Goal: Check status: Check status

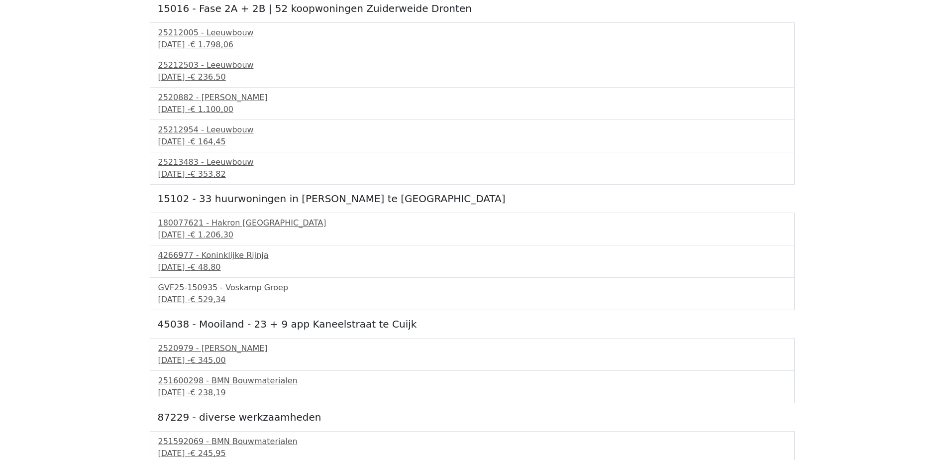
scroll to position [1841, 0]
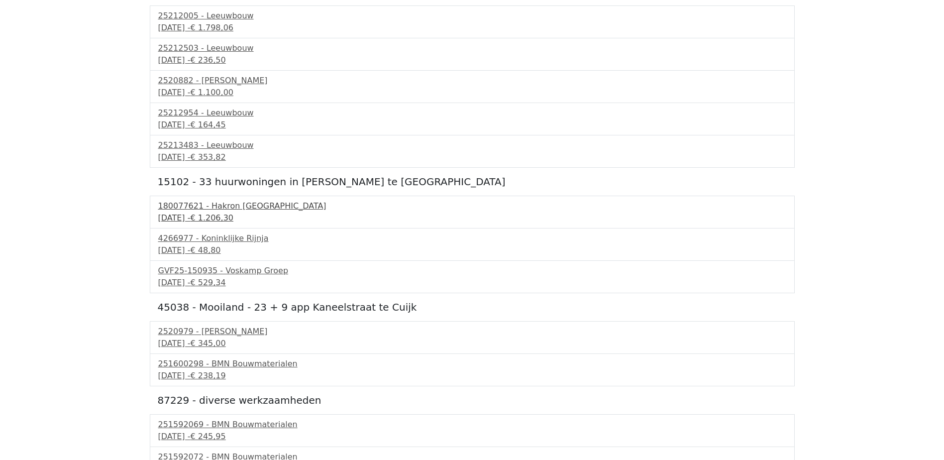
click at [233, 217] on span "€ 1.206,30" at bounding box center [211, 217] width 43 height 9
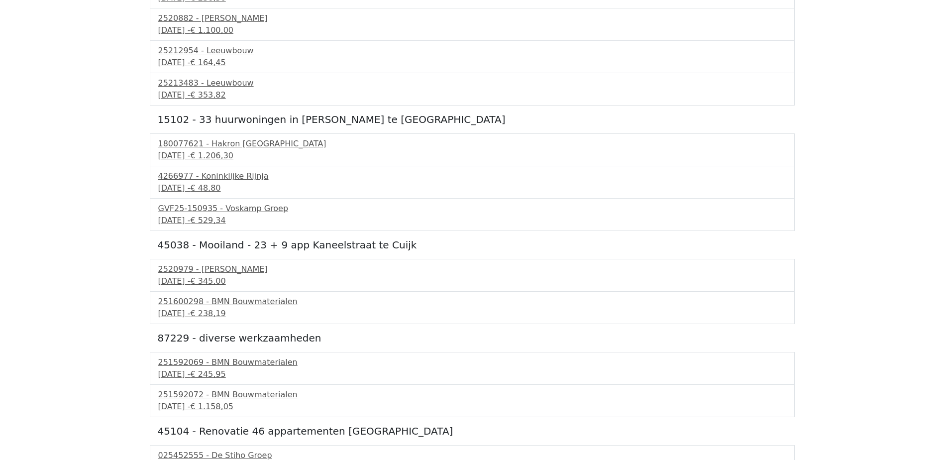
scroll to position [1891, 0]
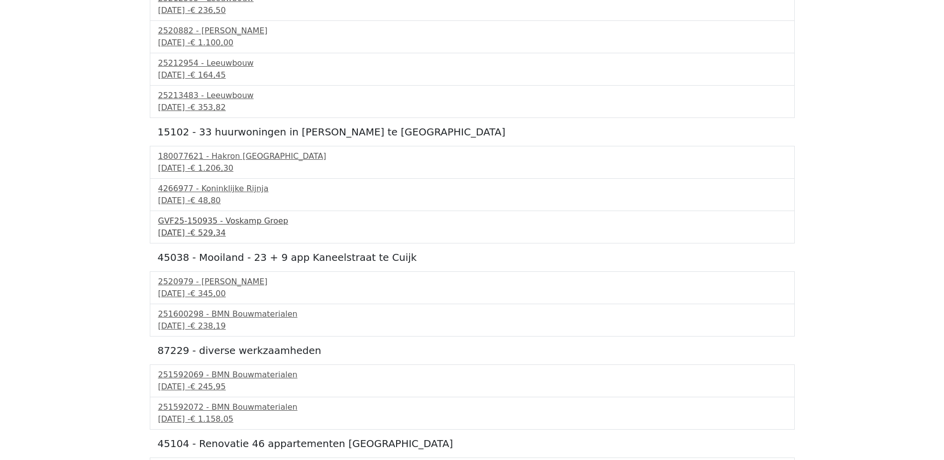
click at [227, 226] on div "GVF25-150935 - Voskamp Groep" at bounding box center [472, 221] width 628 height 12
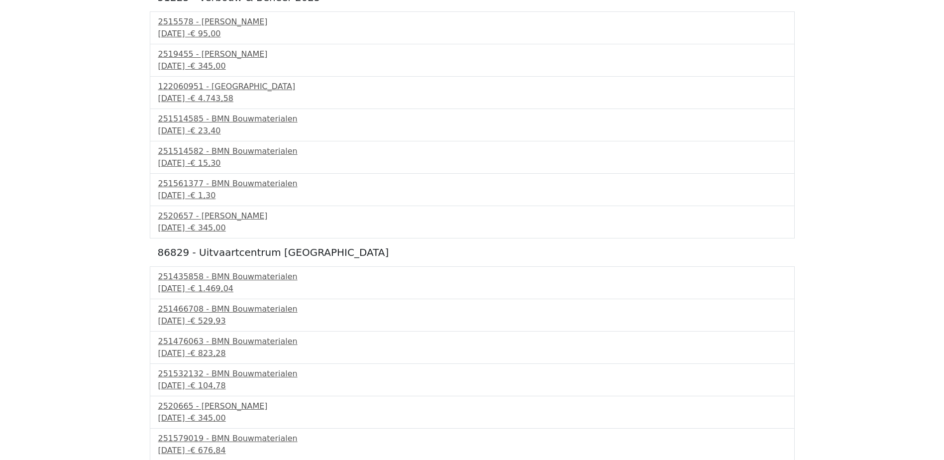
scroll to position [0, 0]
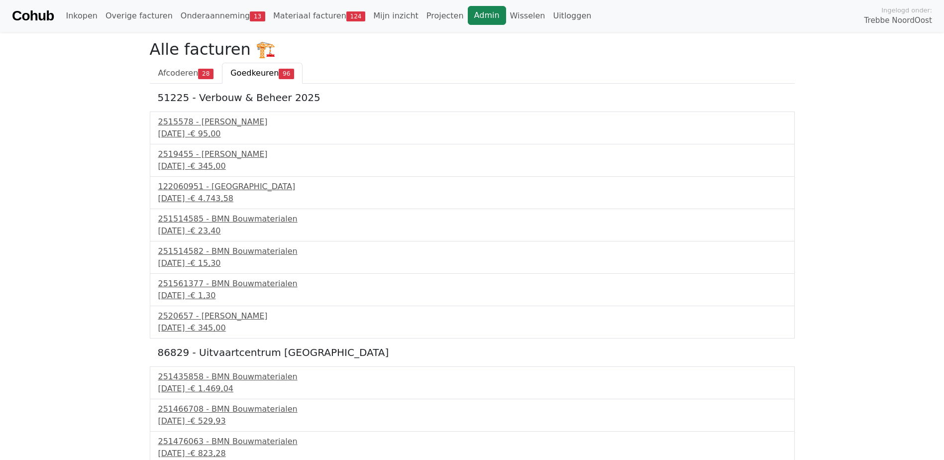
click at [468, 18] on link "Admin" at bounding box center [487, 15] width 38 height 19
click at [304, 12] on link "Materiaal facturen 124" at bounding box center [319, 16] width 100 height 20
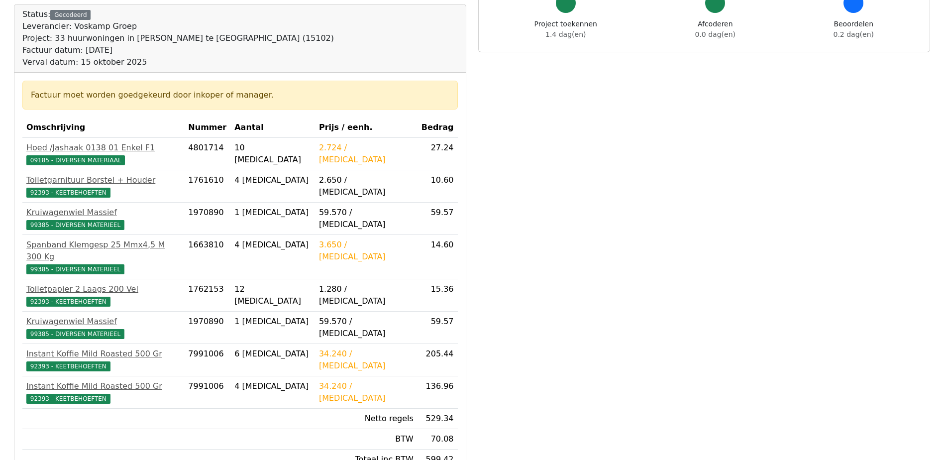
scroll to position [249, 0]
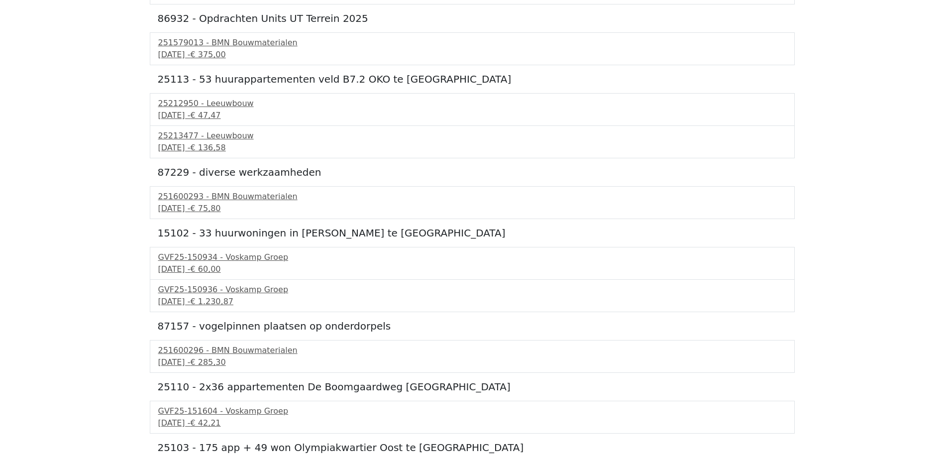
scroll to position [1095, 0]
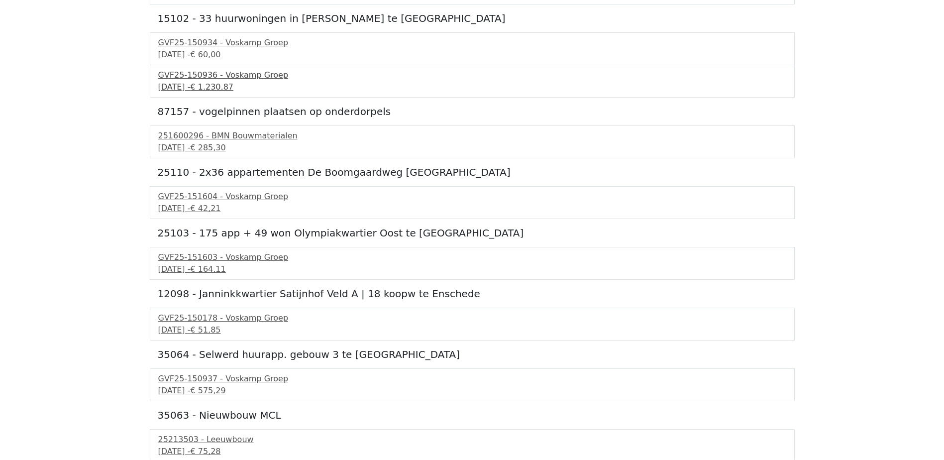
click at [247, 81] on div "15 september 2025 - € 1.230,87" at bounding box center [472, 87] width 628 height 12
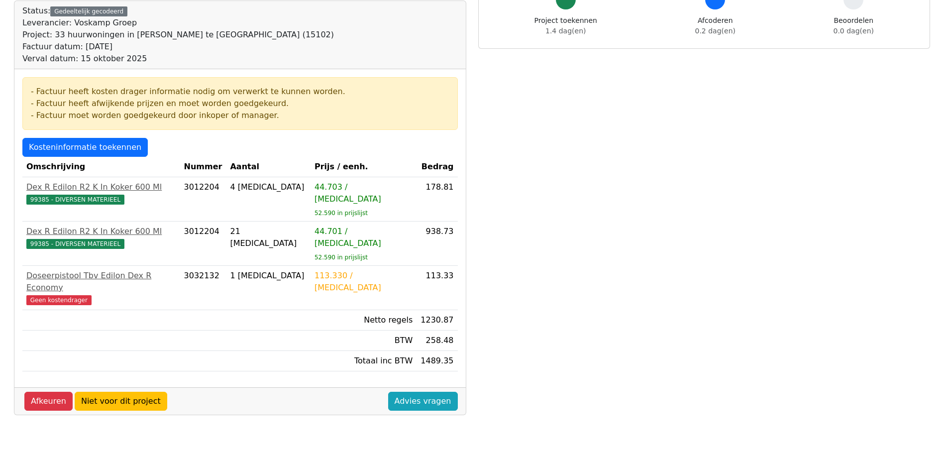
scroll to position [149, 0]
